Goal: Obtain resource: Download file/media

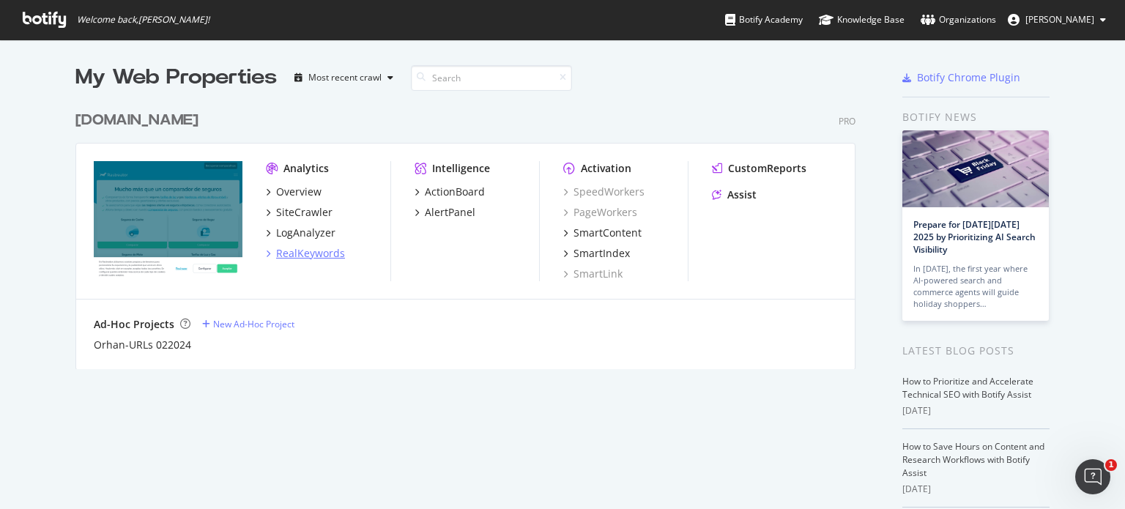
click at [300, 251] on div "RealKeywords" at bounding box center [310, 253] width 69 height 15
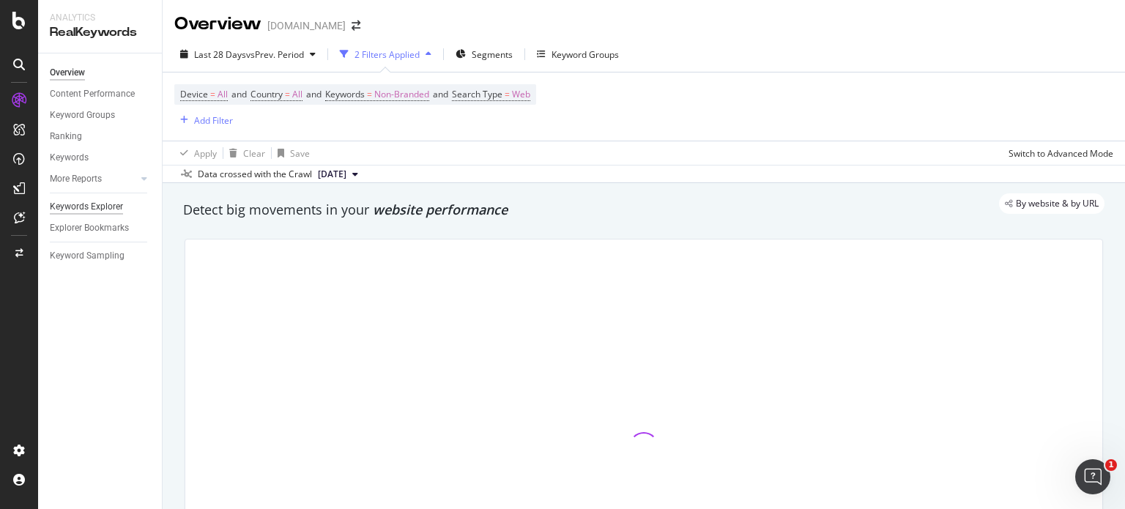
click at [91, 207] on div "Keywords Explorer" at bounding box center [86, 206] width 73 height 15
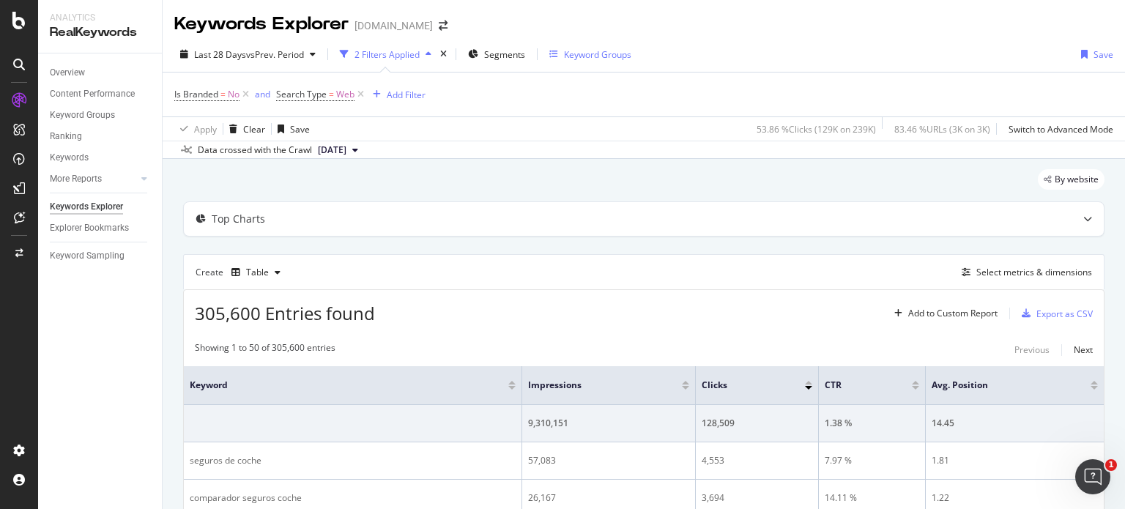
click at [589, 53] on div "Keyword Groups" at bounding box center [597, 54] width 67 height 12
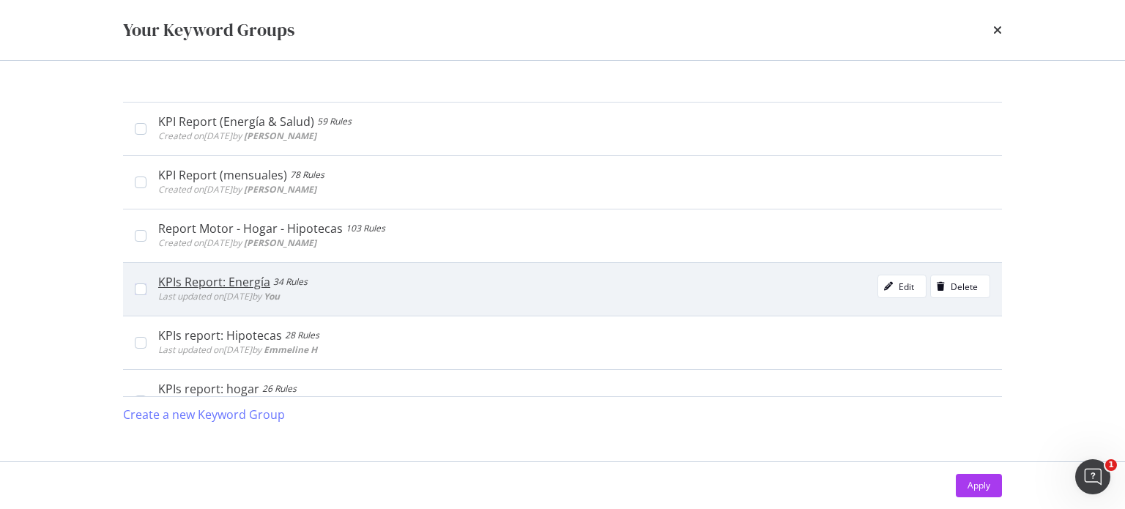
scroll to position [440, 0]
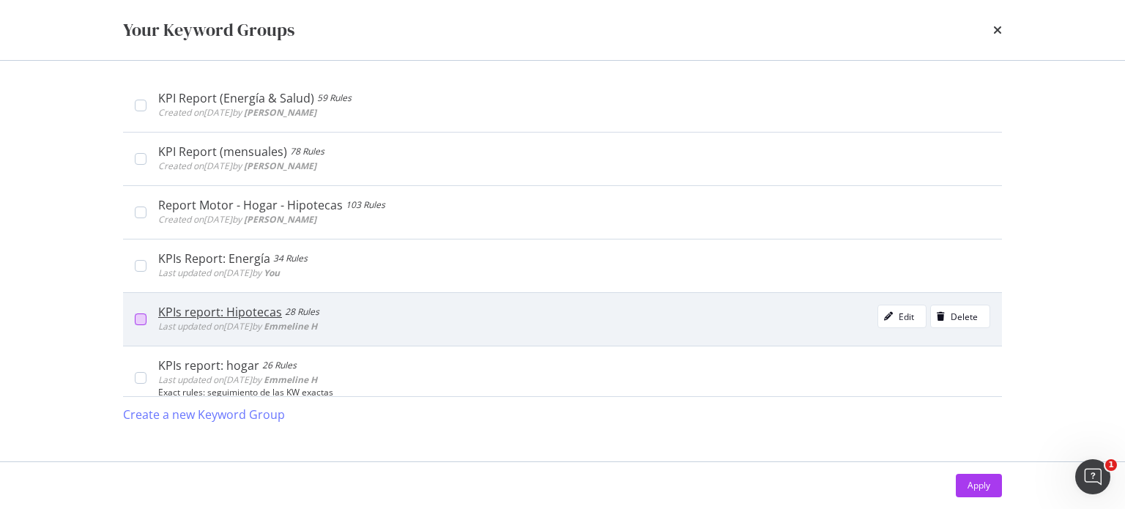
click at [144, 319] on div "modal" at bounding box center [141, 320] width 12 height 12
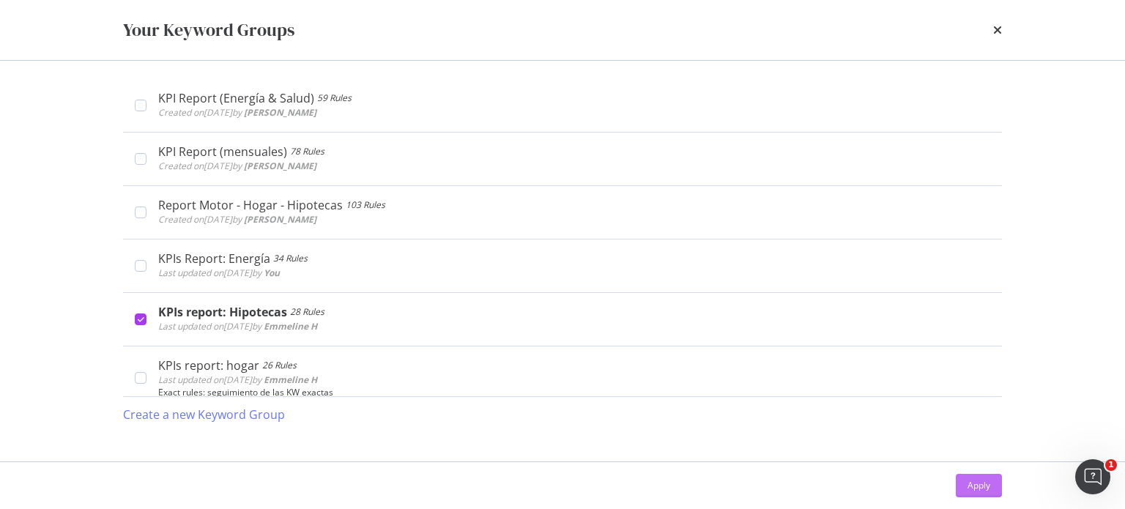
click at [988, 489] on div "Apply" at bounding box center [979, 485] width 23 height 12
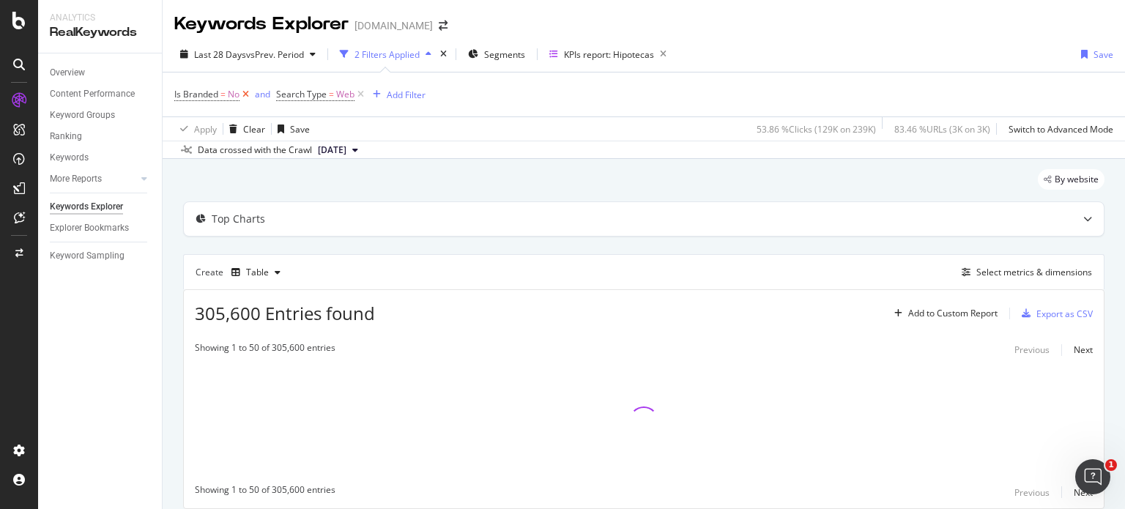
click at [248, 92] on icon at bounding box center [246, 94] width 12 height 15
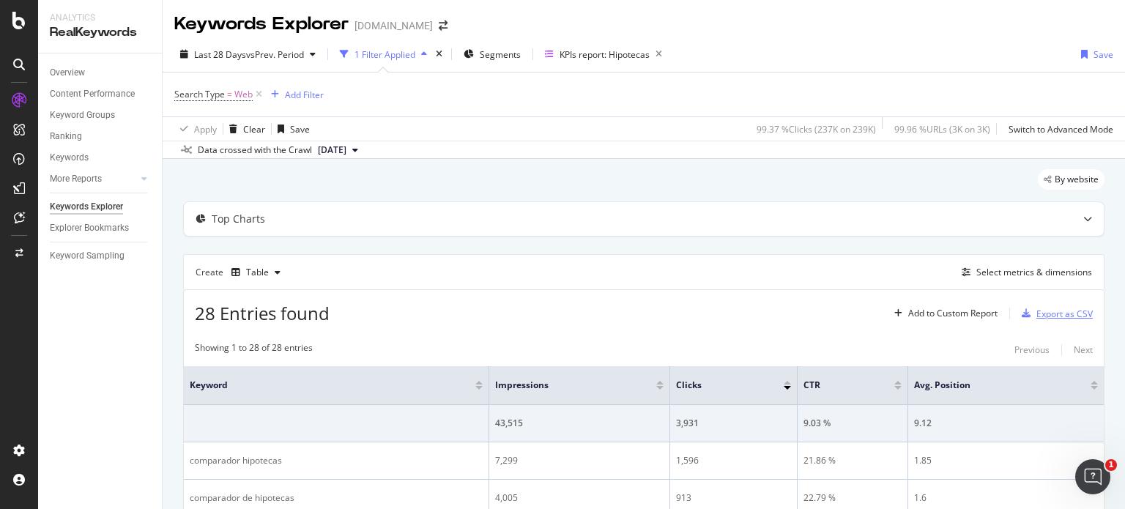
click at [1041, 313] on div "Export as CSV" at bounding box center [1065, 314] width 56 height 12
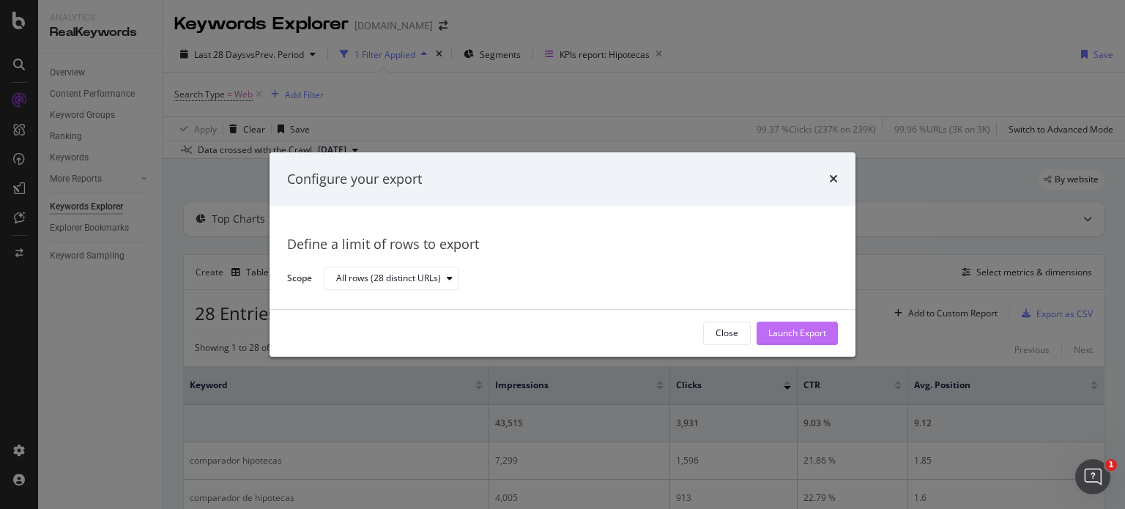
click at [783, 336] on div "Launch Export" at bounding box center [798, 333] width 58 height 12
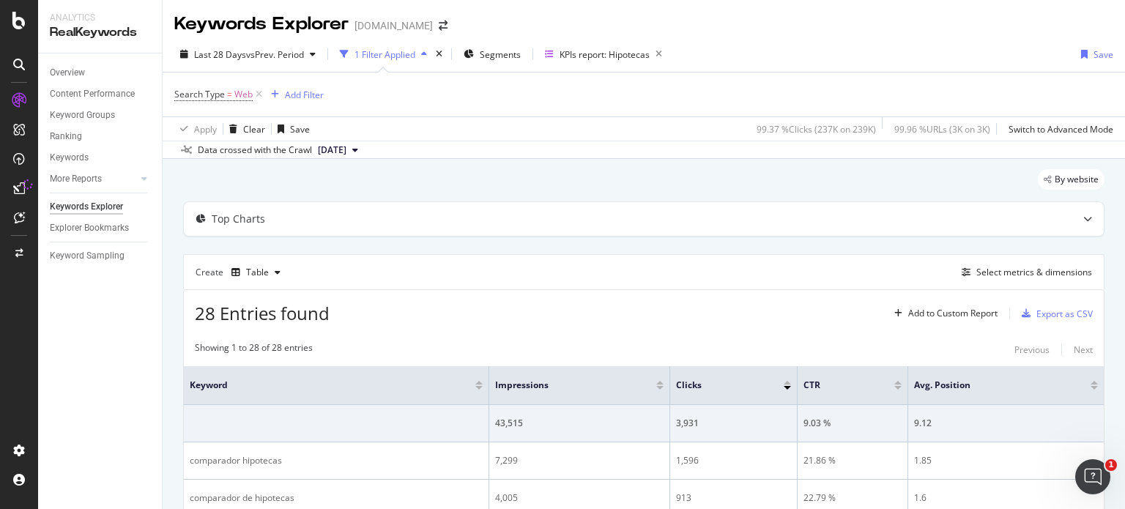
click at [810, 264] on div "Create Table Select metrics & dimensions" at bounding box center [644, 271] width 922 height 35
